Goal: Task Accomplishment & Management: Use online tool/utility

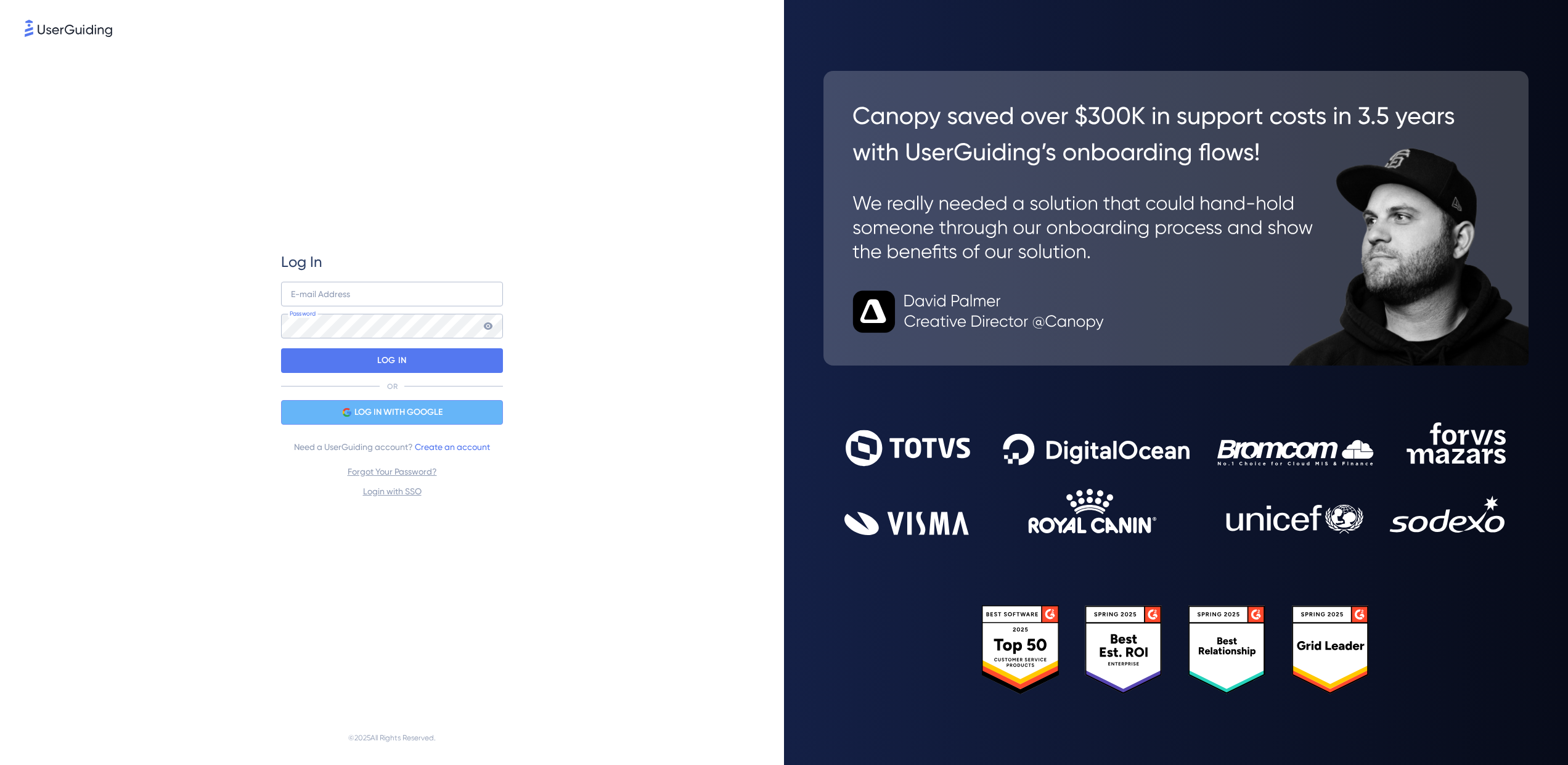
click at [436, 416] on span "LOG IN WITH GOOGLE" at bounding box center [398, 413] width 88 height 15
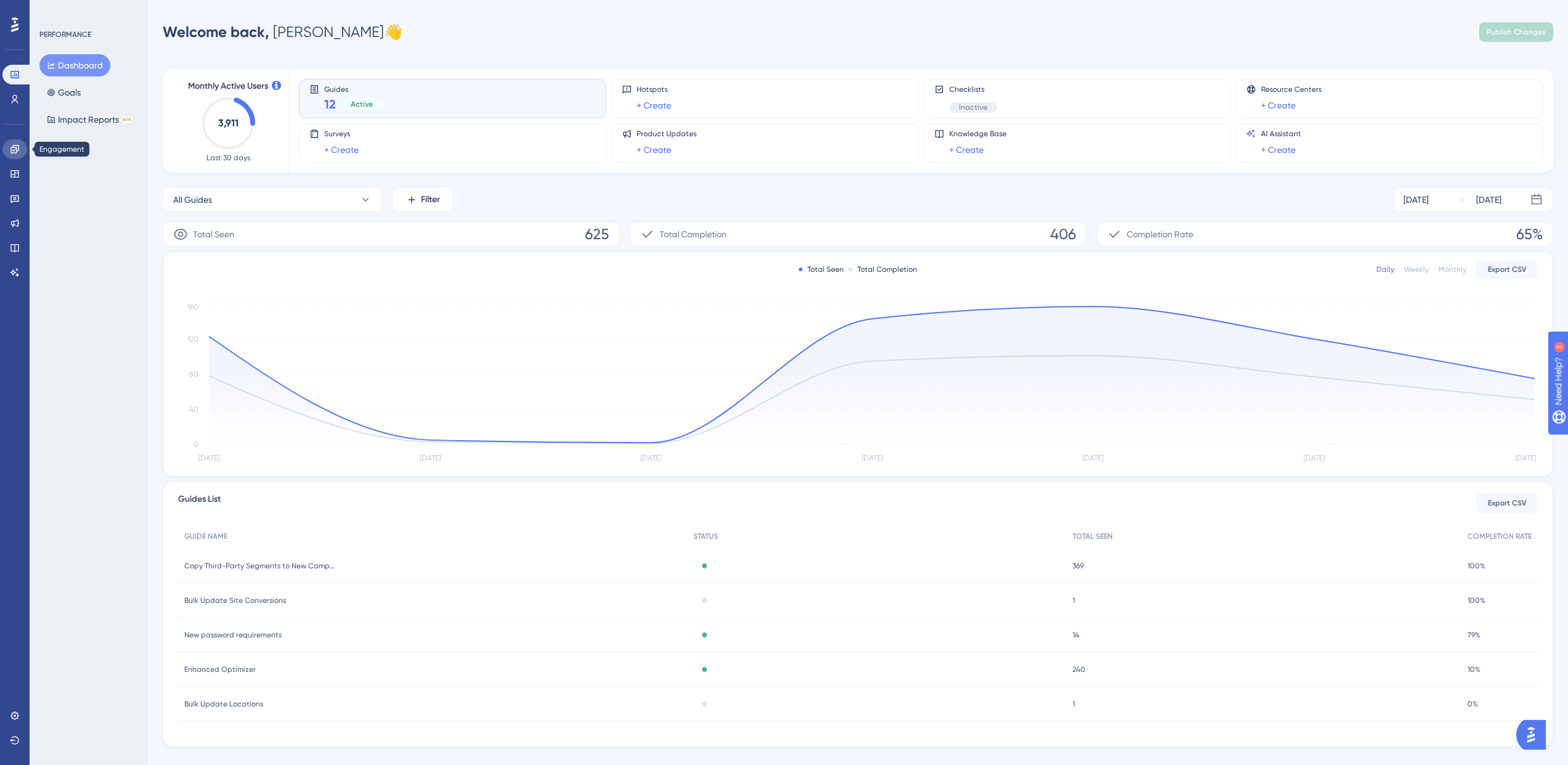
click at [14, 144] on icon at bounding box center [14, 149] width 10 height 10
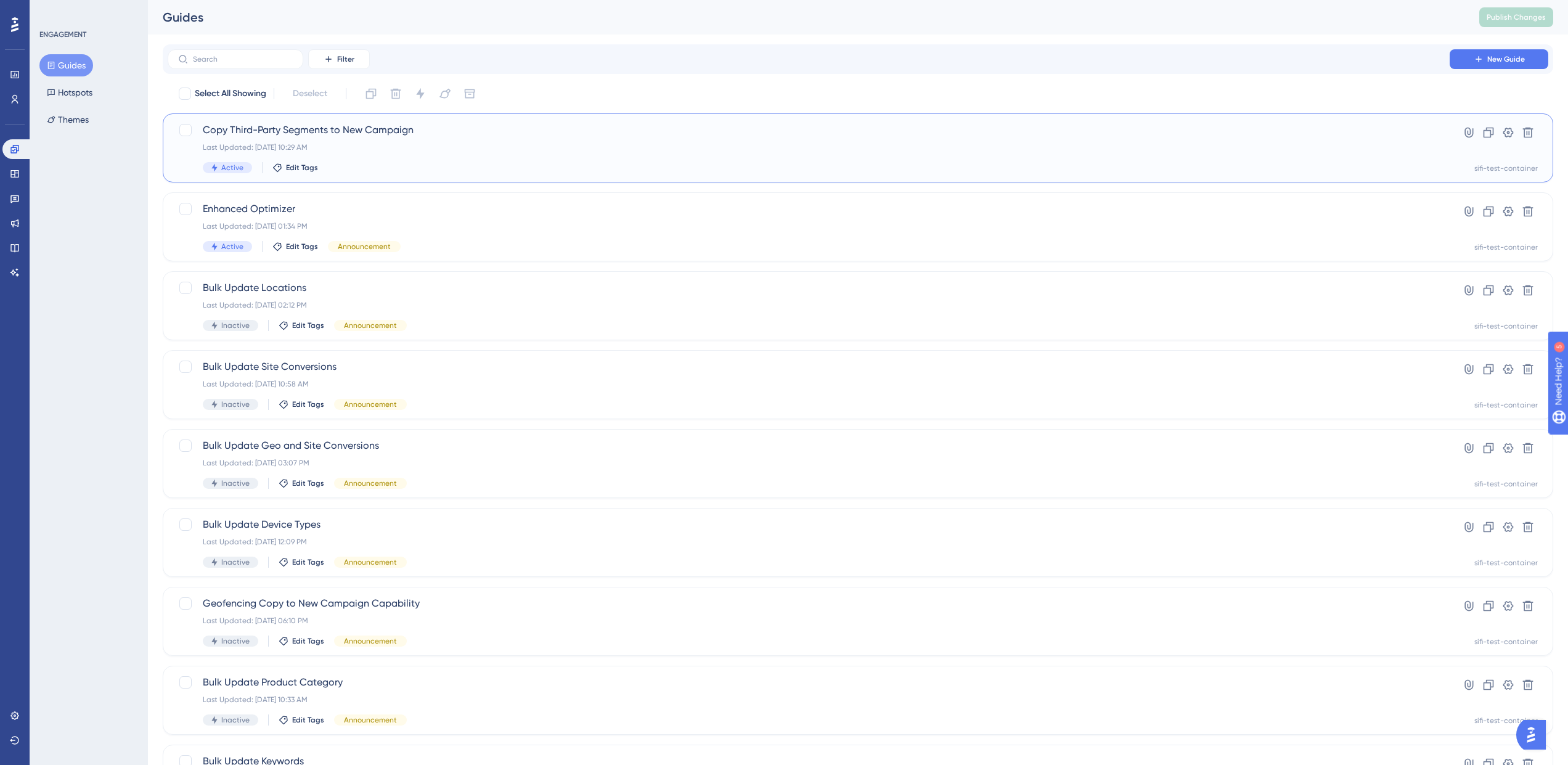
click at [290, 135] on span "Copy Third-Party Segments to New Campaign" at bounding box center [808, 130] width 1211 height 15
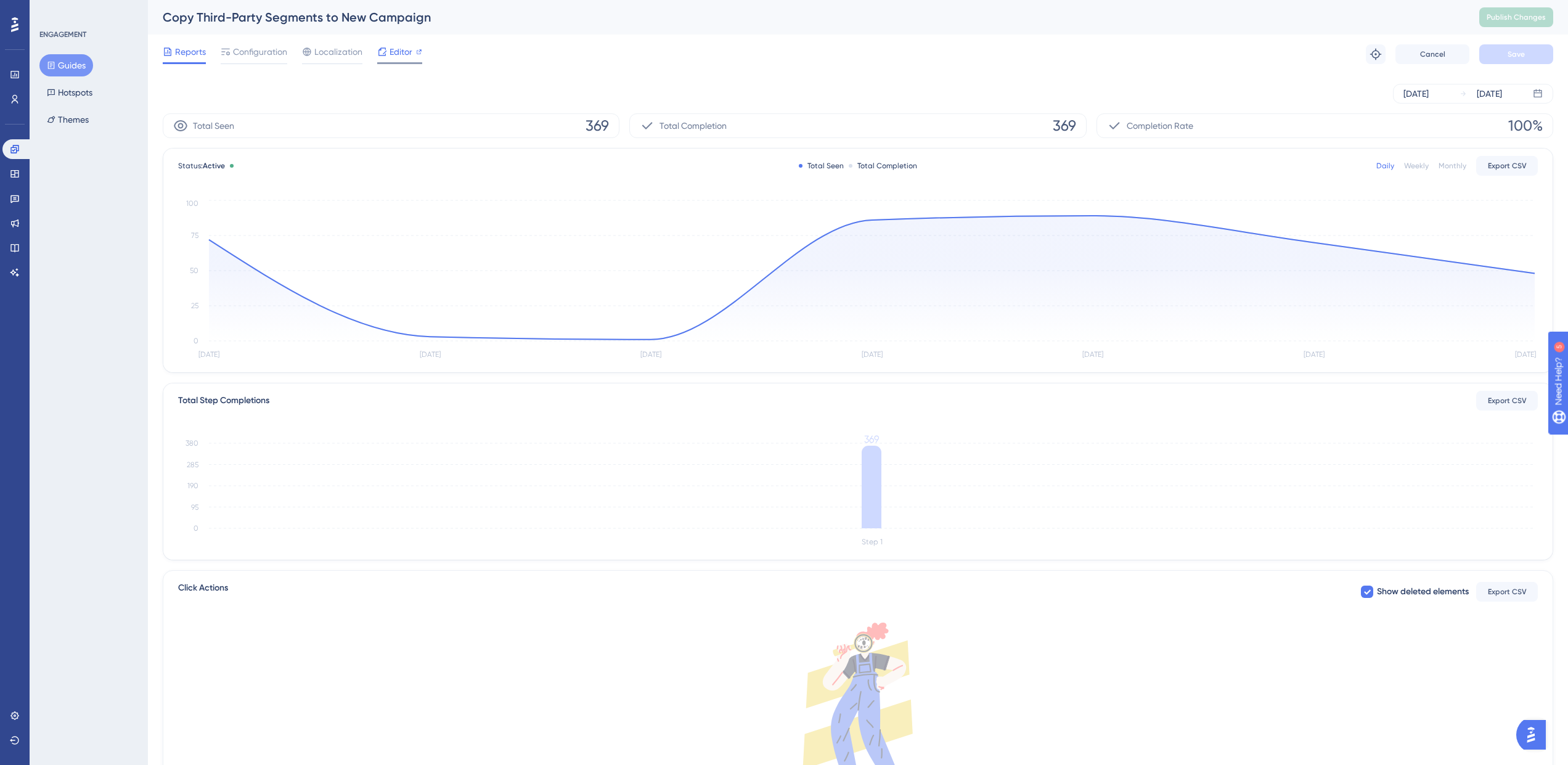
click at [402, 56] on span "Editor" at bounding box center [400, 52] width 23 height 15
click at [89, 63] on button "Guides" at bounding box center [66, 65] width 53 height 22
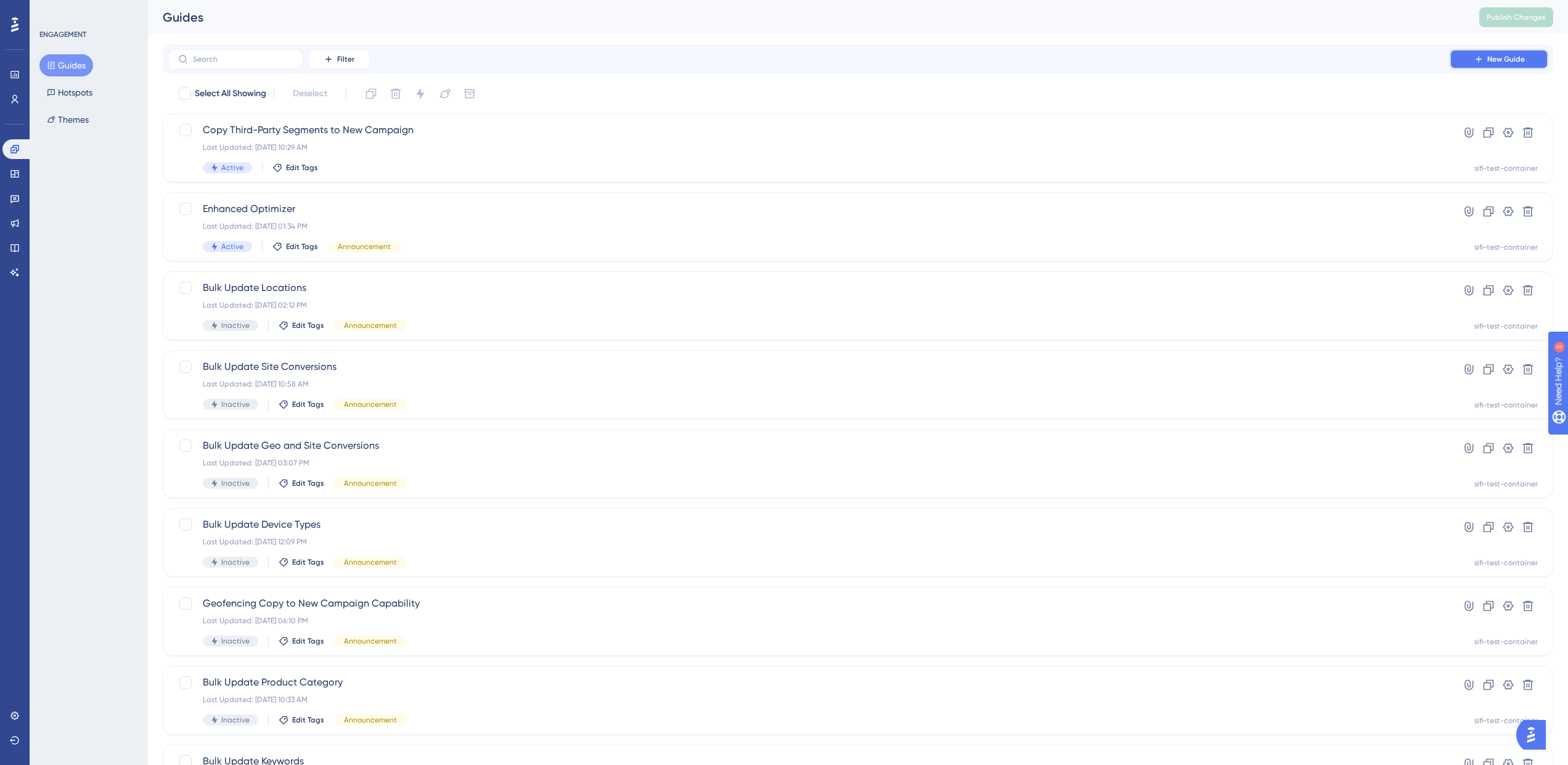
click at [1485, 64] on button "New Guide" at bounding box center [1499, 59] width 99 height 20
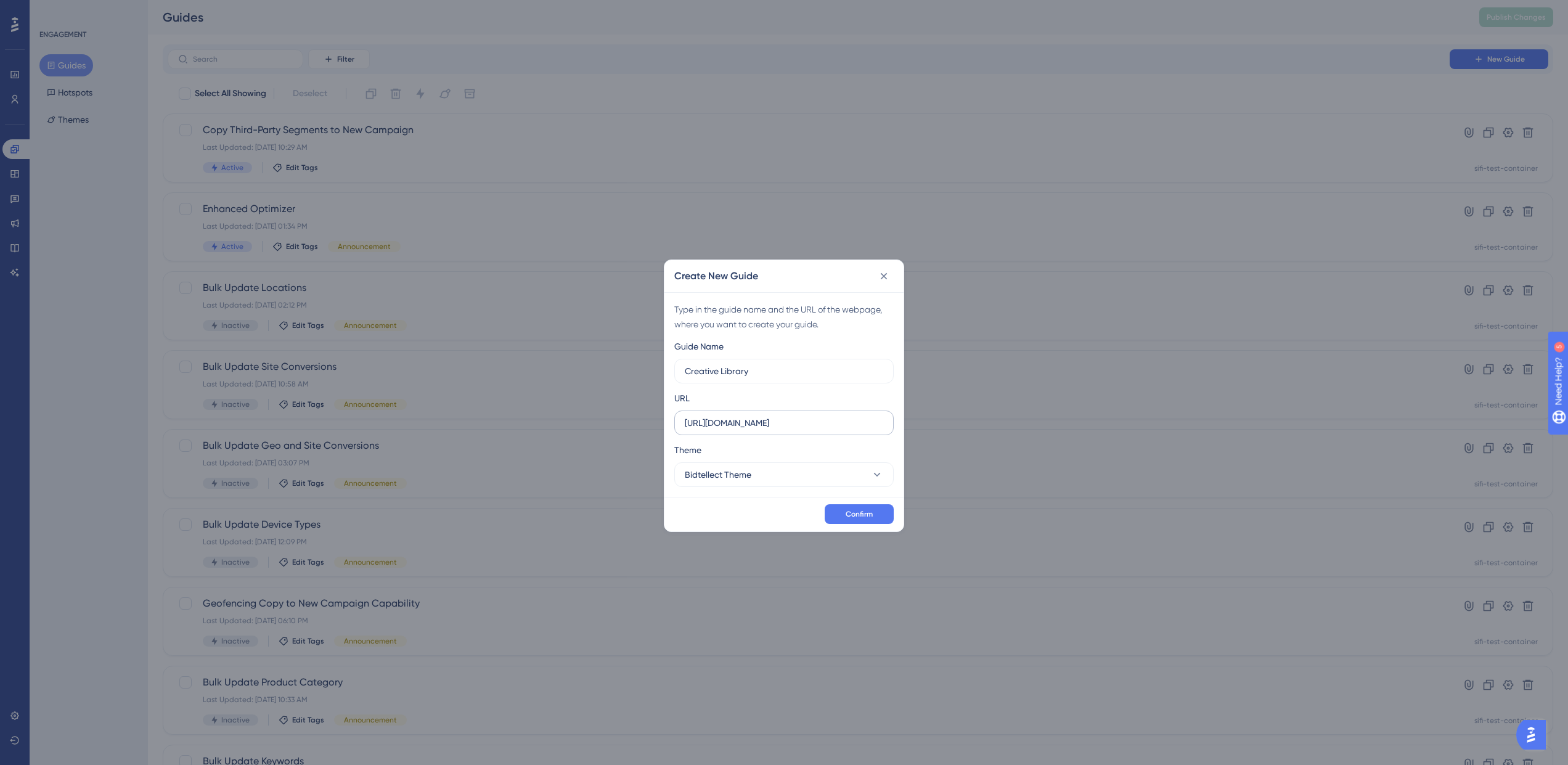
type input "Creative Library"
click at [756, 432] on label "https://dsp.bidtellect.com" at bounding box center [784, 423] width 220 height 25
click at [756, 430] on input "https://dsp.bidtellect.com" at bounding box center [784, 423] width 198 height 14
click at [755, 471] on button "Bidtellect Theme" at bounding box center [784, 474] width 220 height 25
click at [747, 516] on span "Simpli.fi Theme" at bounding box center [738, 513] width 93 height 15
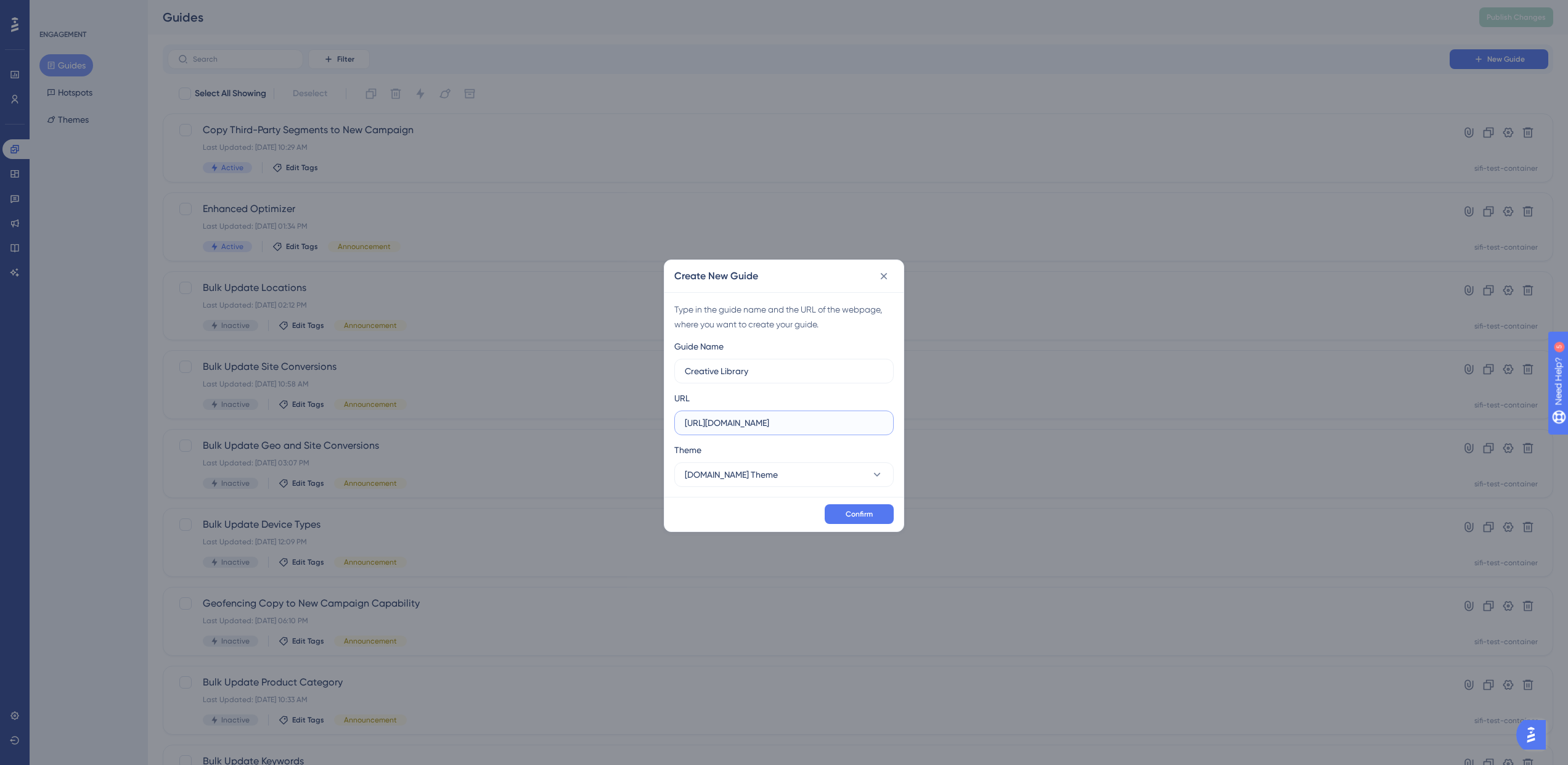
click at [800, 418] on input "https://dsp.bidtellect.com" at bounding box center [784, 423] width 198 height 14
drag, startPoint x: 786, startPoint y: 422, endPoint x: 715, endPoint y: 426, distance: 71.1
click at [715, 426] on input "https://dsp.bidtellect.com" at bounding box center [784, 423] width 198 height 14
type input "https://app.simpli.fi"
click at [847, 513] on span "Confirm" at bounding box center [860, 514] width 27 height 10
